Goal: Transaction & Acquisition: Obtain resource

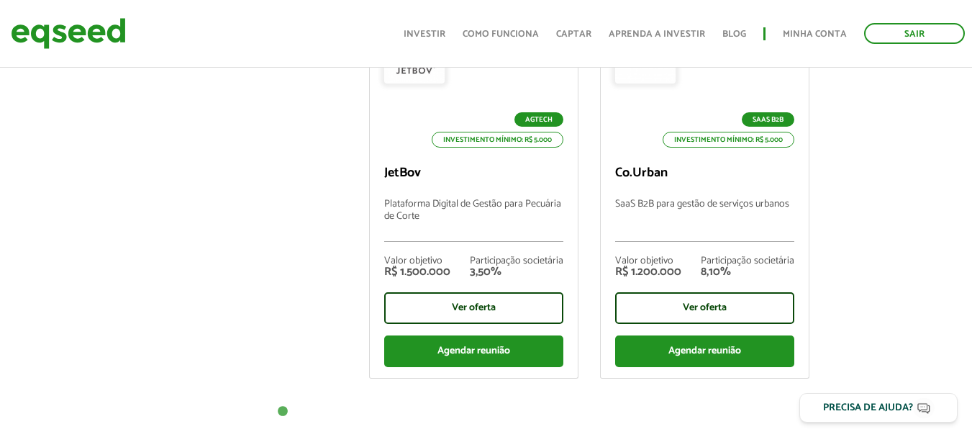
scroll to position [743, 0]
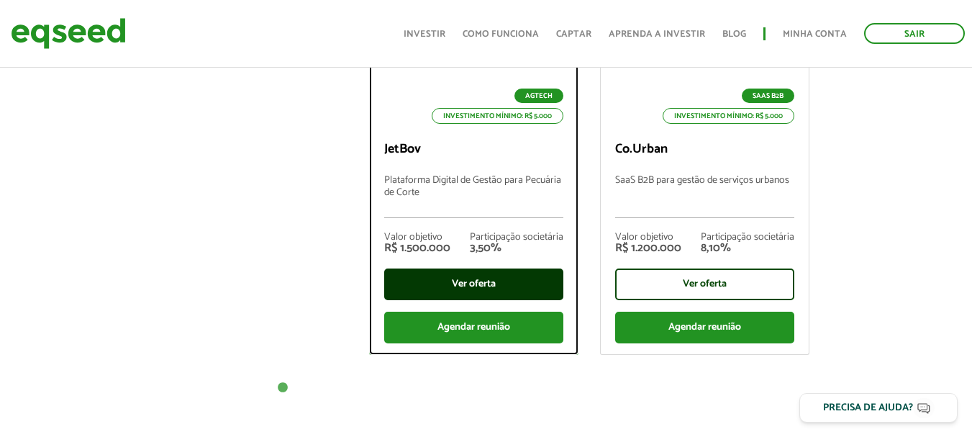
click at [462, 284] on div "Ver oferta" at bounding box center [473, 284] width 179 height 32
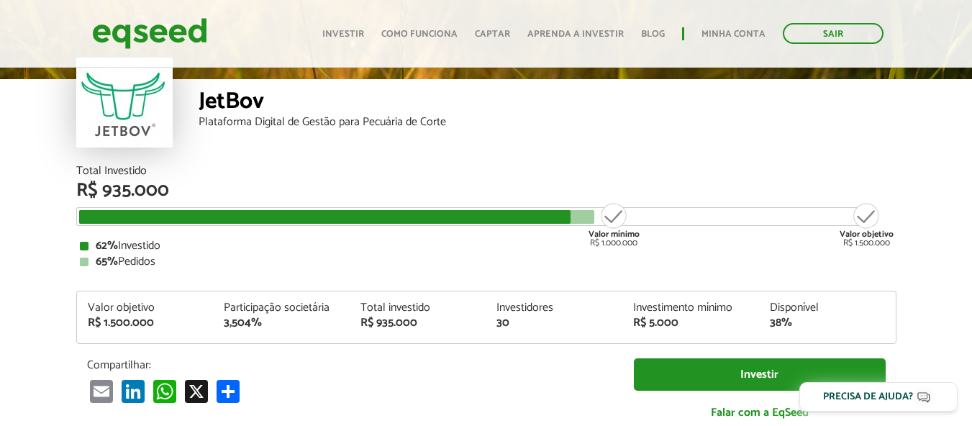
scroll to position [48, 0]
